Goal: Task Accomplishment & Management: Complete application form

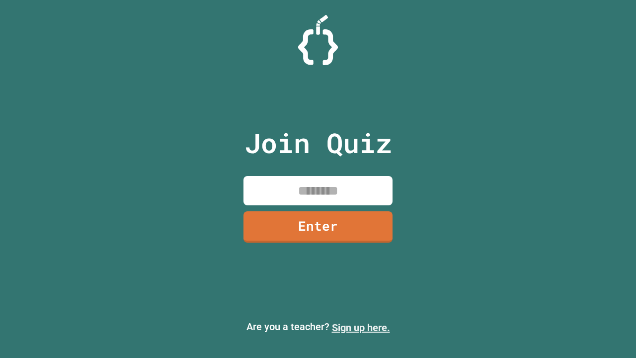
click at [361, 327] on link "Sign up here." at bounding box center [361, 327] width 58 height 12
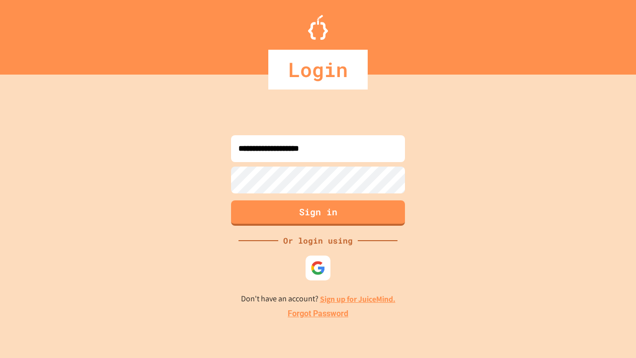
type input "**********"
